Goal: Transaction & Acquisition: Book appointment/travel/reservation

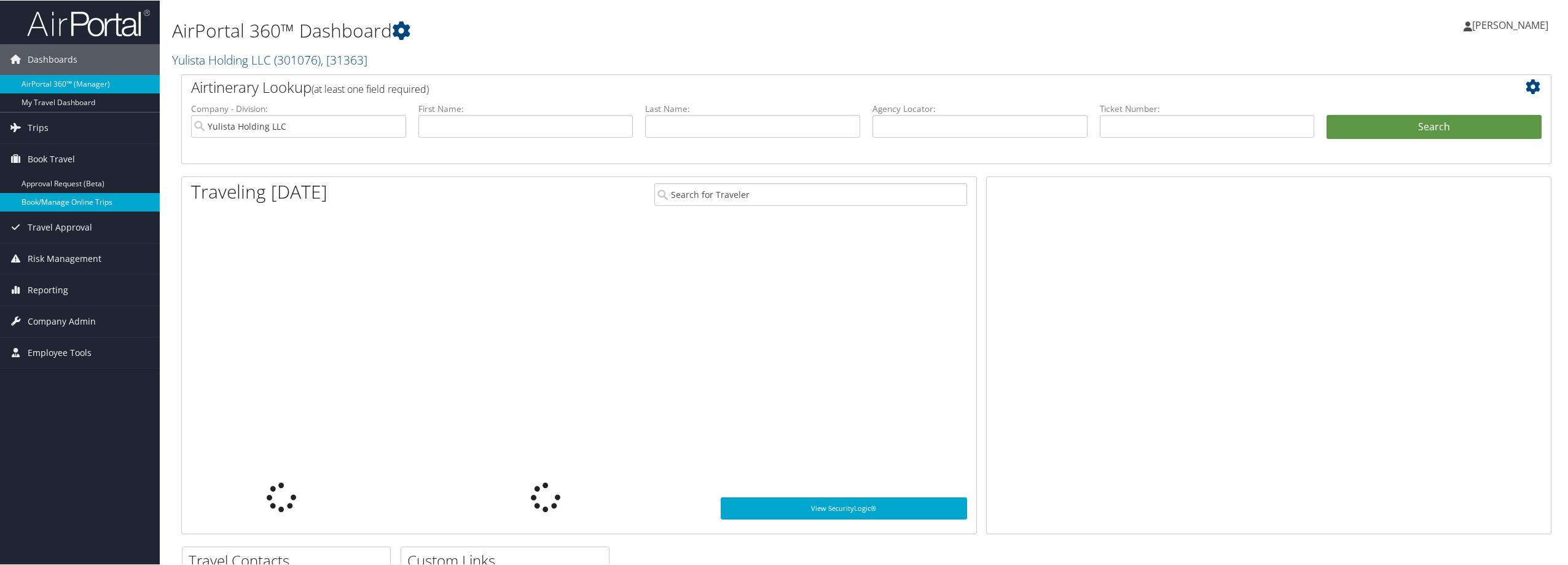
click at [85, 203] on link "Book/Manage Online Trips" at bounding box center [79, 202] width 159 height 19
